Goal: Find specific page/section: Find specific page/section

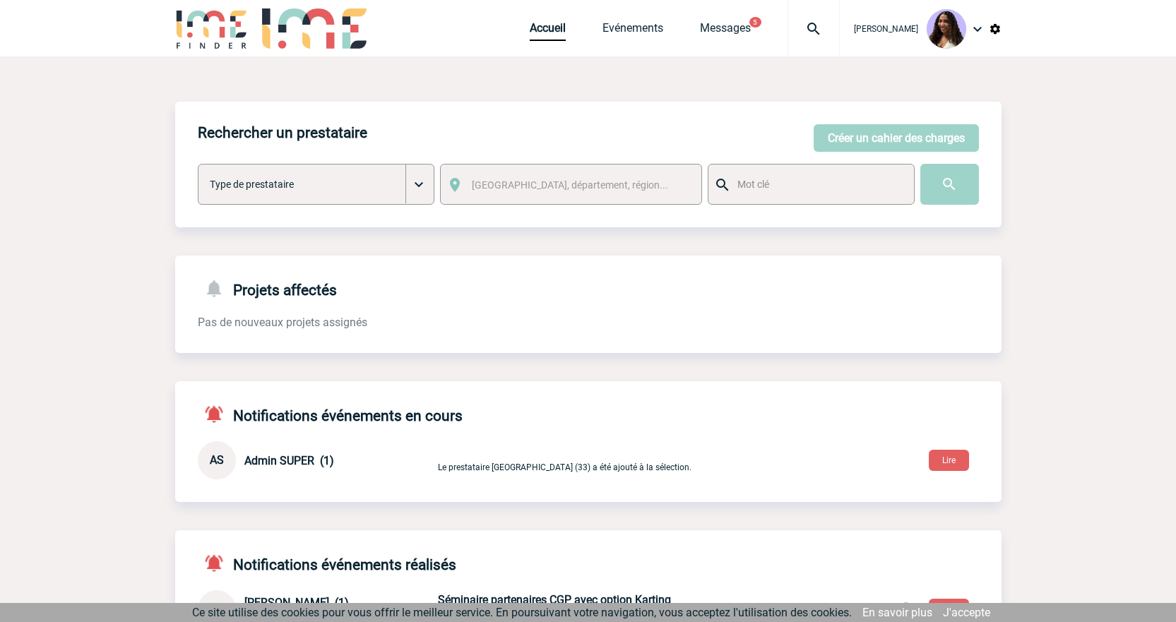
click at [796, 29] on img at bounding box center [814, 28] width 51 height 17
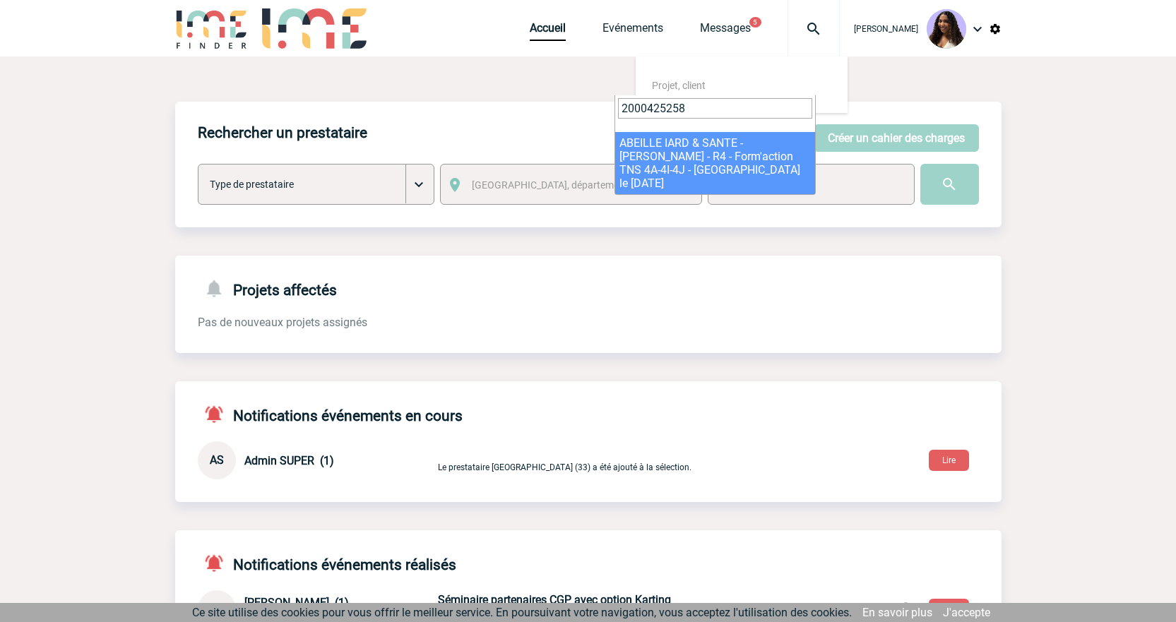
type input "2000425258"
select select "24759"
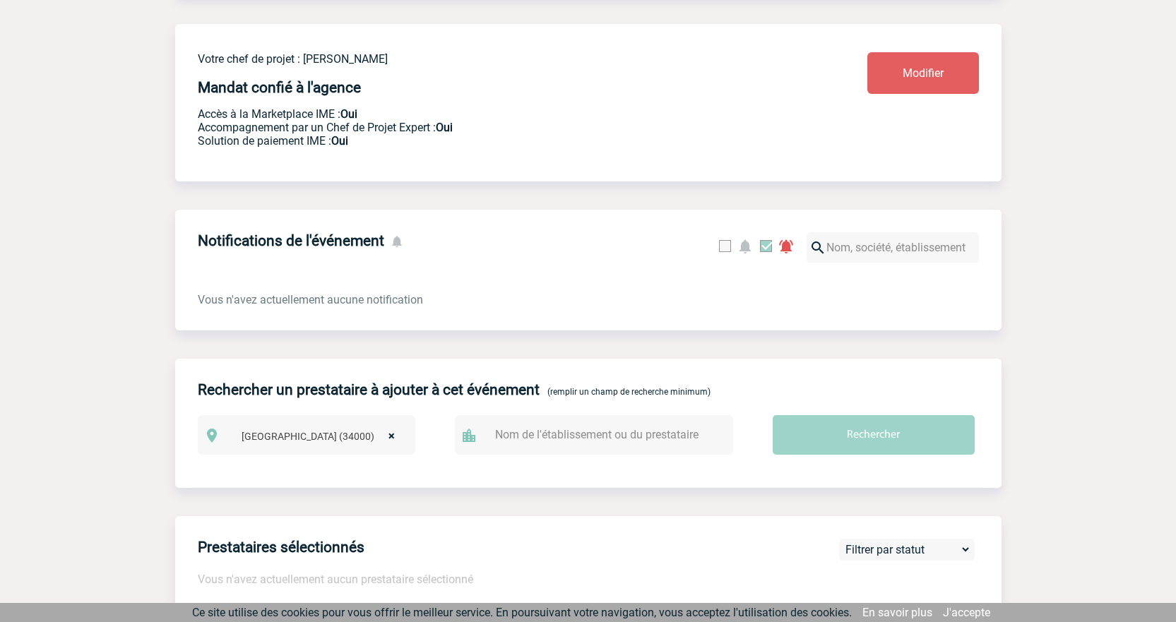
scroll to position [330, 0]
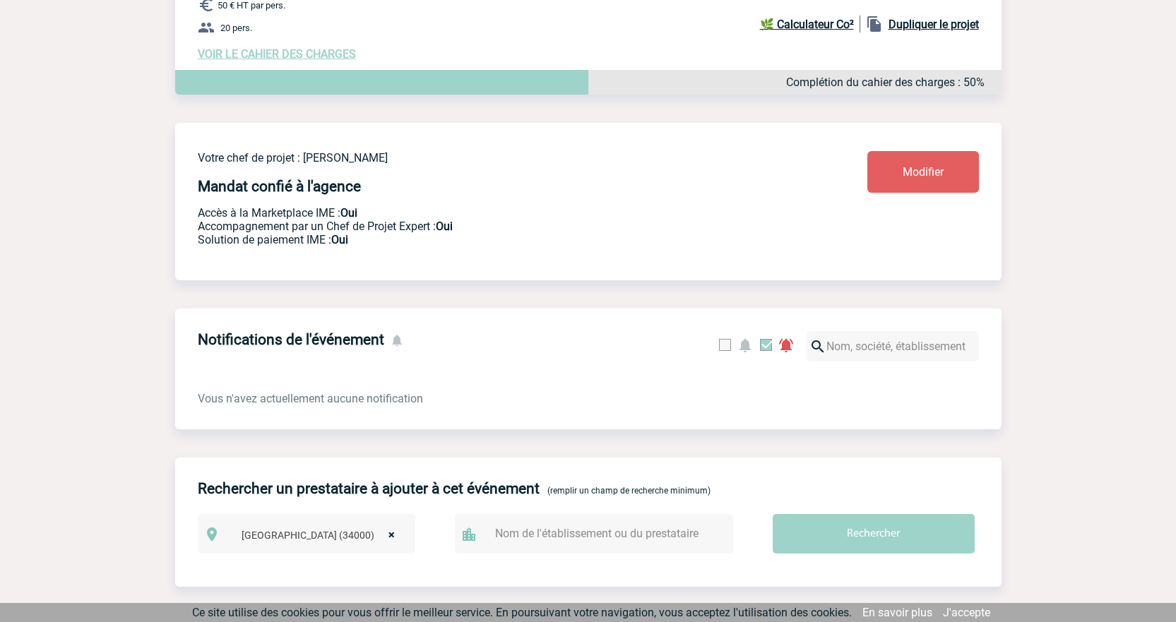
click at [331, 51] on span "VOIR LE CAHIER DES CHARGES" at bounding box center [277, 53] width 158 height 13
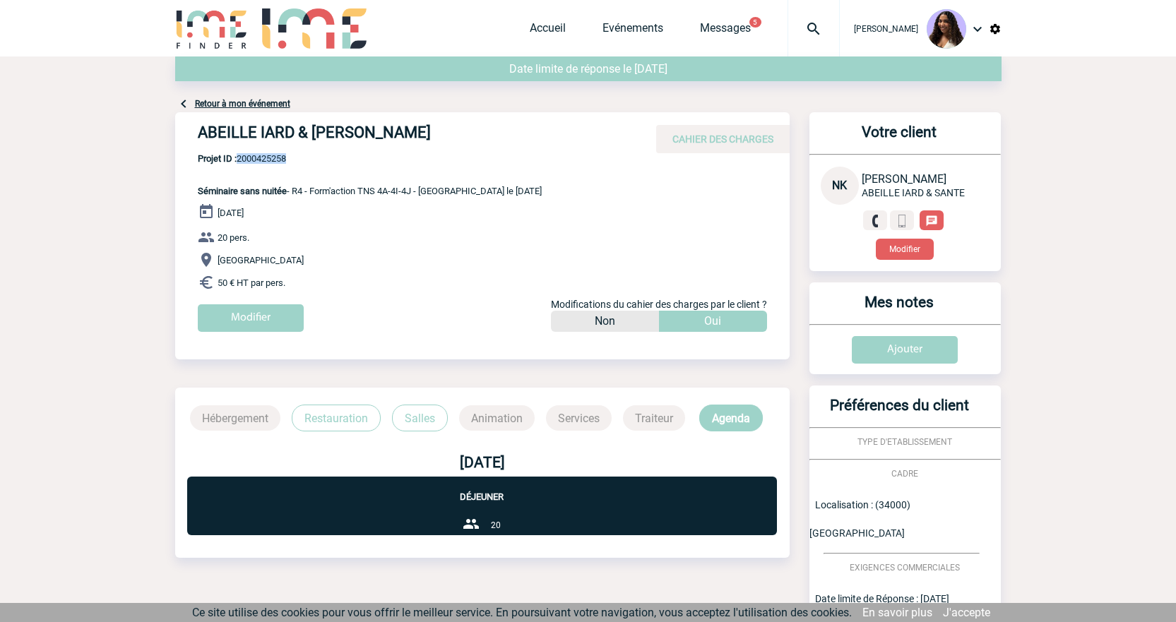
drag, startPoint x: 292, startPoint y: 158, endPoint x: 242, endPoint y: 160, distance: 50.2
click at [242, 160] on span "Projet ID : 2000425258" at bounding box center [370, 158] width 344 height 11
copy span "2000425258"
